Goal: Transaction & Acquisition: Purchase product/service

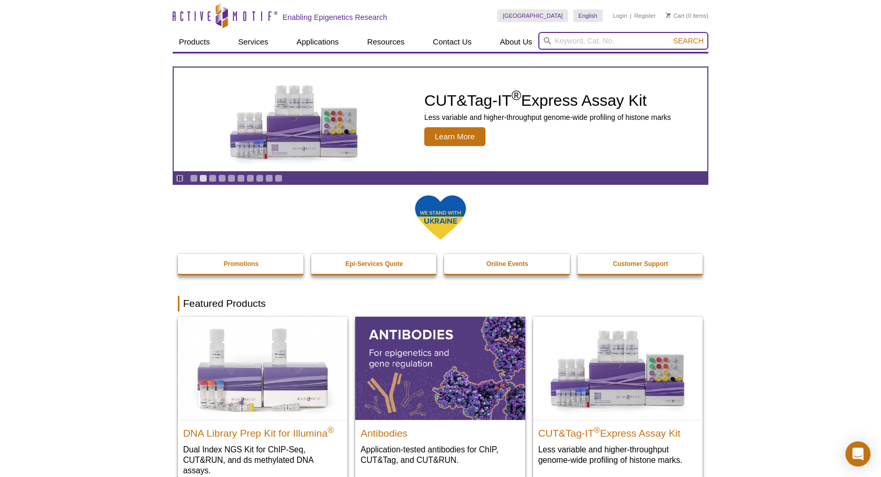
click at [571, 37] on input "search" at bounding box center [623, 41] width 170 height 18
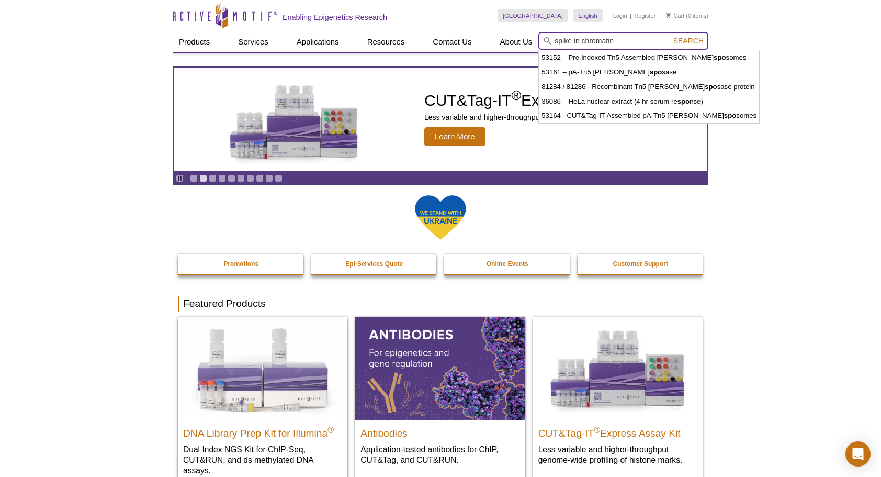
type input "spike in chromatin"
click at [670, 36] on button "Search" at bounding box center [688, 40] width 37 height 9
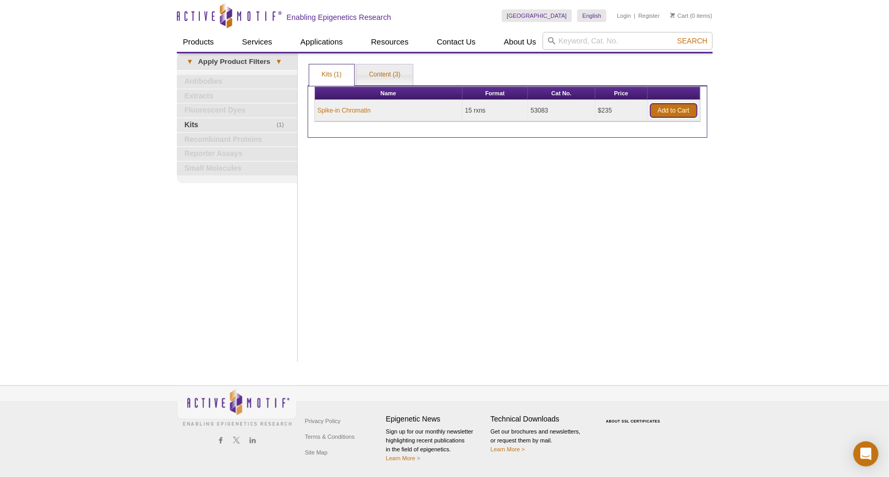
drag, startPoint x: 673, startPoint y: 111, endPoint x: 537, endPoint y: 77, distance: 140.1
click at [673, 110] on link "Add to Cart" at bounding box center [673, 111] width 47 height 14
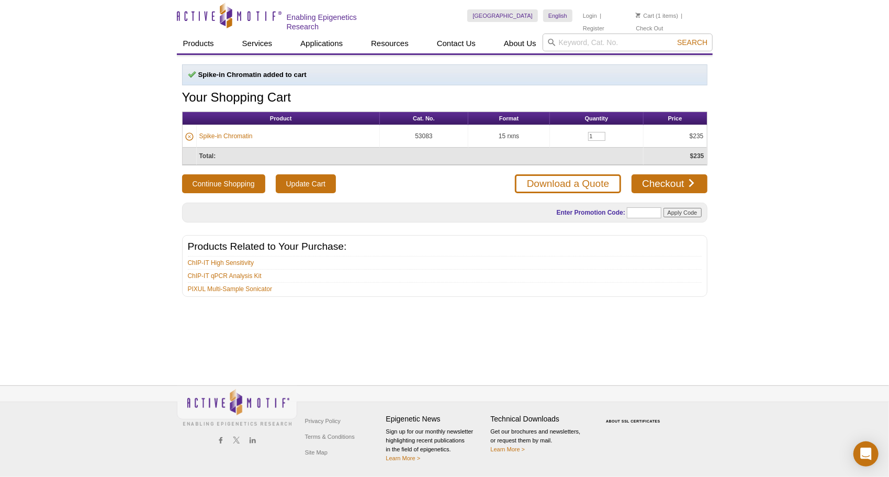
click at [615, 388] on div "Privacy Policy Terms & Conditions Site Map Epigenetic News Sign up for our mont…" at bounding box center [445, 429] width 536 height 86
click at [228, 132] on link "Spike-in Chromatin" at bounding box center [225, 135] width 53 height 9
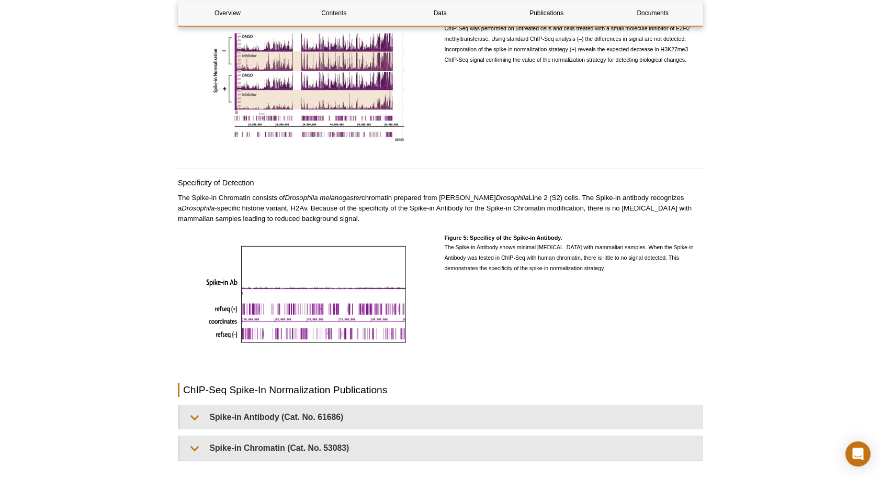
scroll to position [2095, 0]
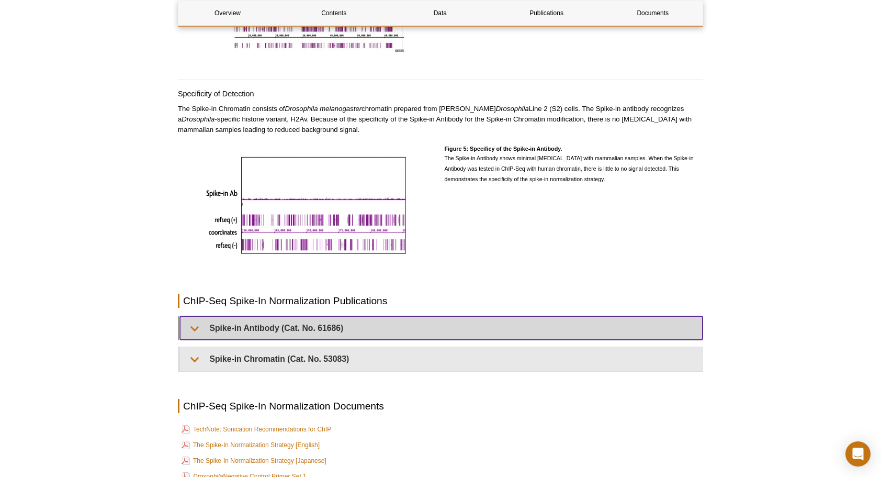
click at [243, 316] on summary "Spike-in Antibody (Cat. No. 61686)" at bounding box center [441, 328] width 523 height 24
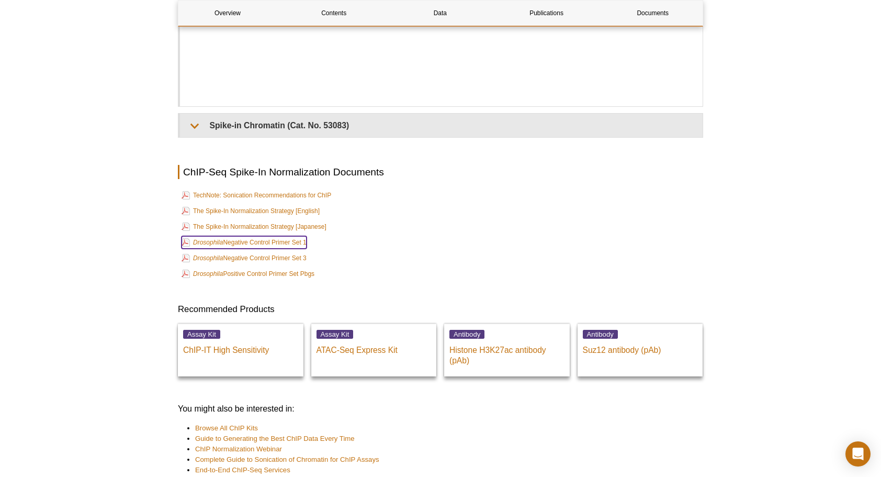
scroll to position [2827, 0]
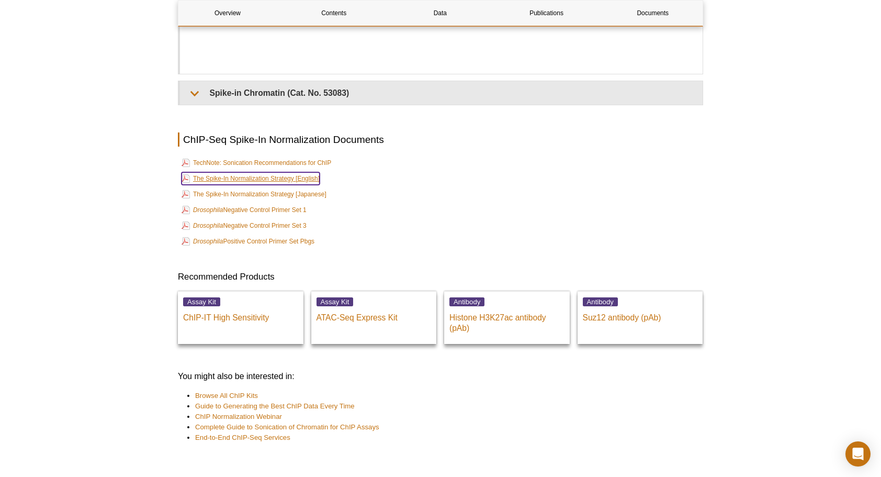
click at [243, 172] on link "The Spike-In Normalization Strategy [English]" at bounding box center [251, 178] width 138 height 13
